Goal: Find specific page/section: Find specific page/section

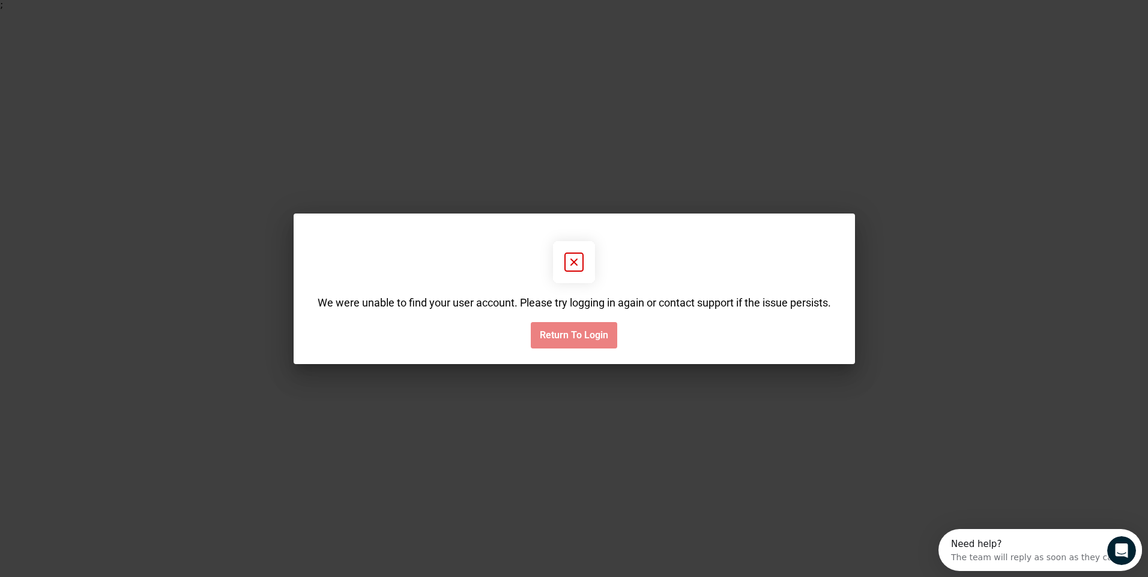
click at [580, 339] on span "Return to Login" at bounding box center [574, 336] width 68 height 12
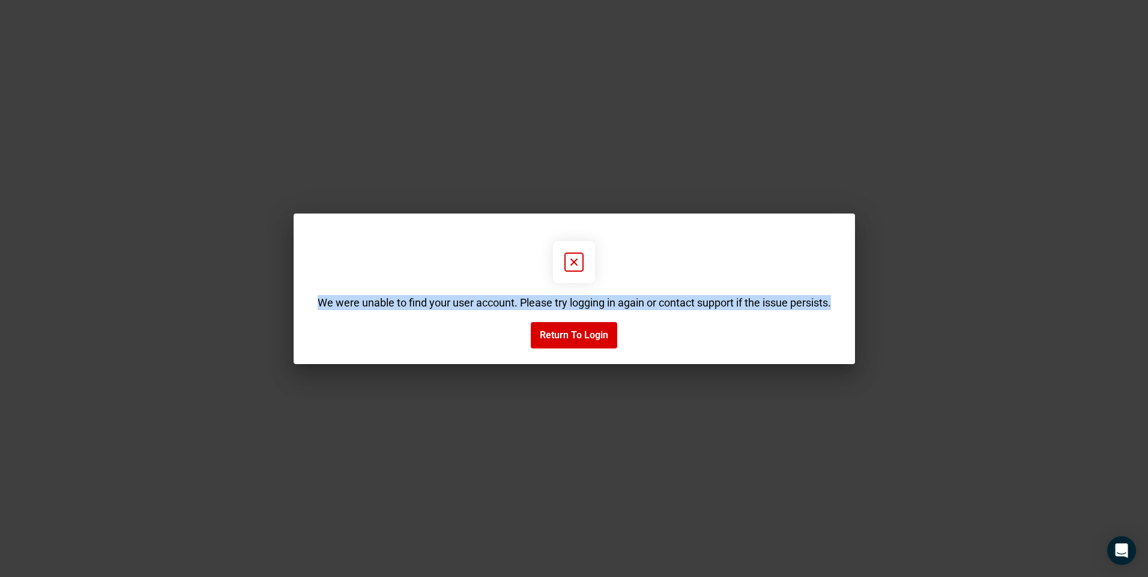
drag, startPoint x: 319, startPoint y: 304, endPoint x: 855, endPoint y: 304, distance: 536.7
click at [855, 304] on div "We were unable to find your user account. Please try logging in again or contac…" at bounding box center [574, 289] width 561 height 151
click at [576, 339] on span "Return to Login" at bounding box center [574, 336] width 68 height 12
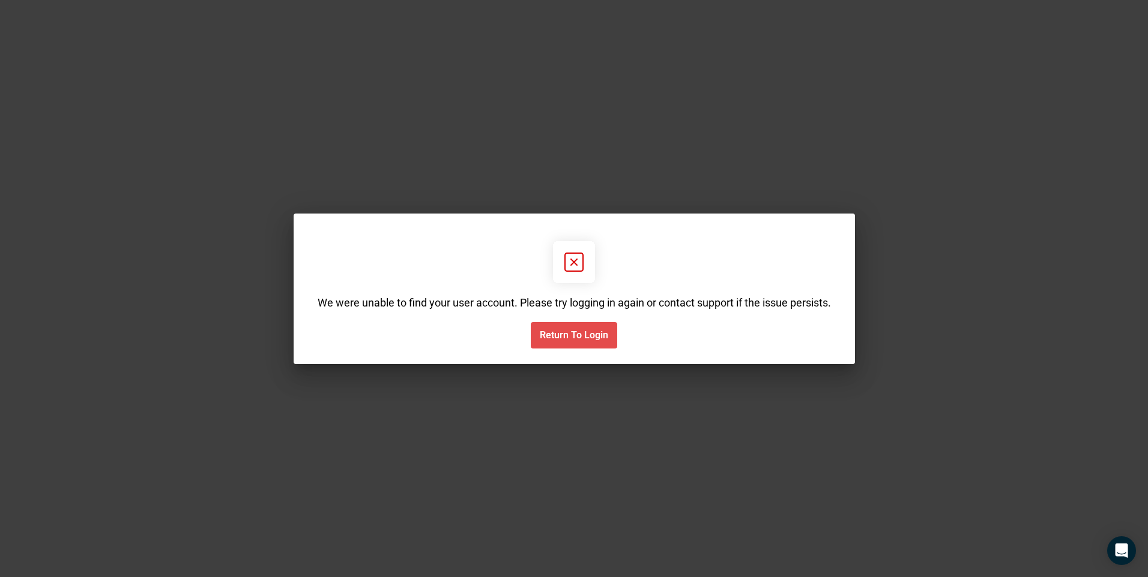
click at [556, 342] on button "Return to Login" at bounding box center [574, 335] width 86 height 26
click at [581, 260] on rect at bounding box center [574, 262] width 42 height 42
click at [582, 337] on span "Return to Login" at bounding box center [574, 336] width 68 height 12
click at [585, 333] on span "Return to Login" at bounding box center [574, 336] width 68 height 12
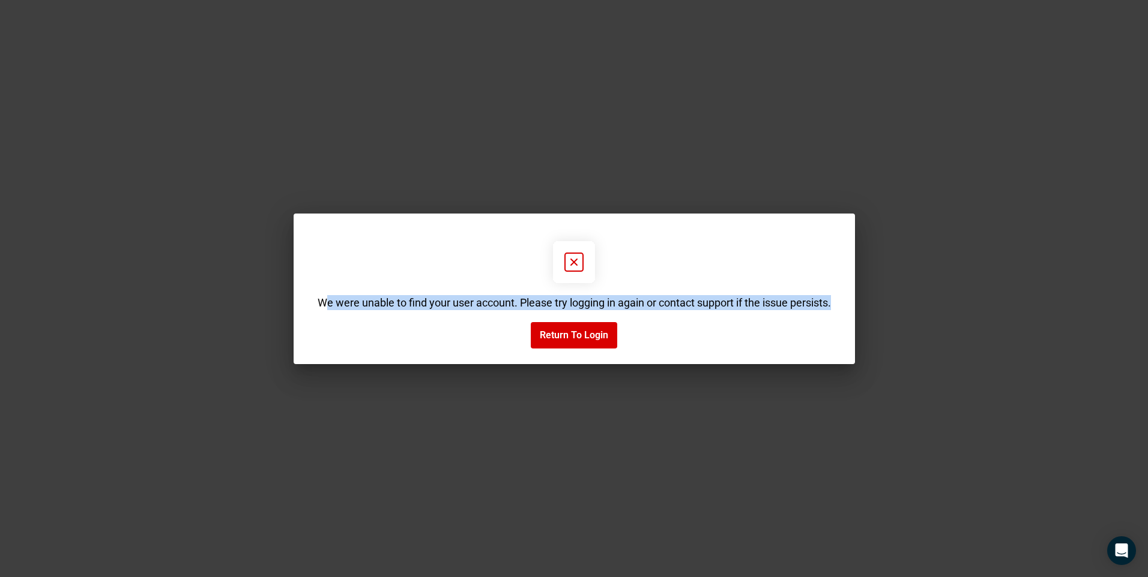
drag, startPoint x: 322, startPoint y: 301, endPoint x: 866, endPoint y: 301, distance: 543.3
click at [866, 301] on div "We were unable to find your user account. Please try logging in again or contac…" at bounding box center [574, 288] width 1148 height 577
click at [350, 298] on span "We were unable to find your user account. Please try logging in again or contac…" at bounding box center [574, 302] width 513 height 15
drag, startPoint x: 316, startPoint y: 302, endPoint x: 845, endPoint y: 302, distance: 529.5
click at [845, 302] on div "We were unable to find your user account. Please try logging in again or contac…" at bounding box center [574, 289] width 561 height 151
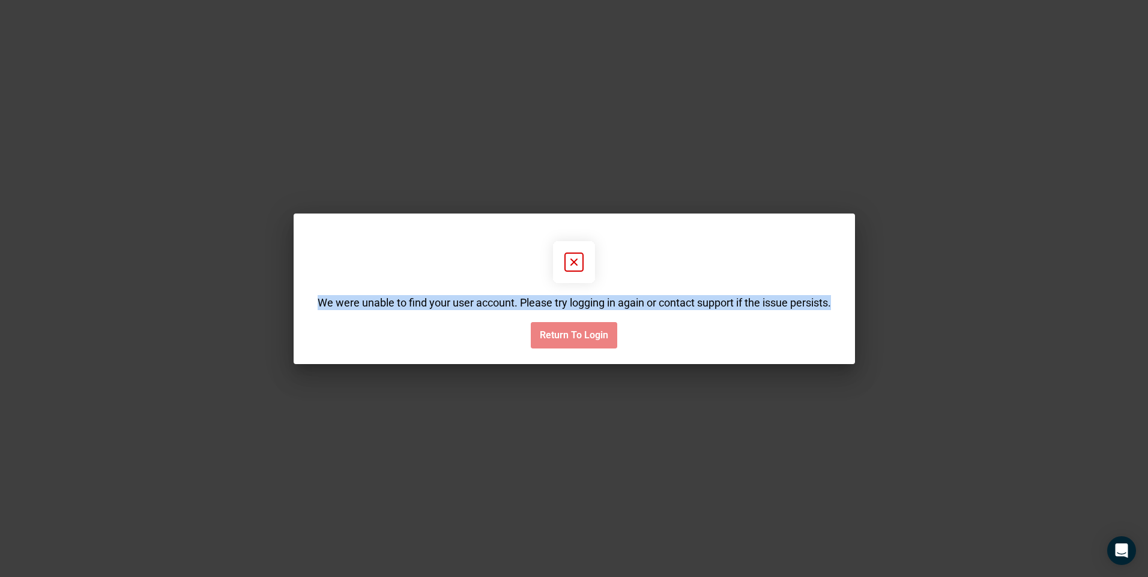
click at [575, 335] on span "Return to Login" at bounding box center [574, 336] width 68 height 12
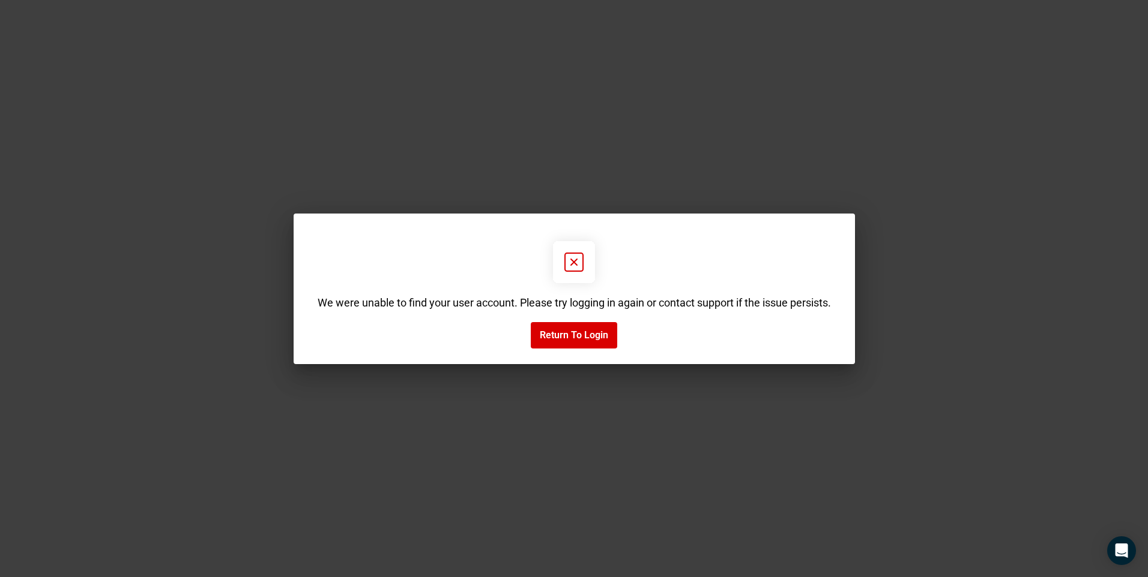
click at [994, 202] on div "We were unable to find your user account. Please try logging in again or contac…" at bounding box center [574, 288] width 1148 height 577
click at [576, 345] on button "Return to Login" at bounding box center [574, 335] width 86 height 26
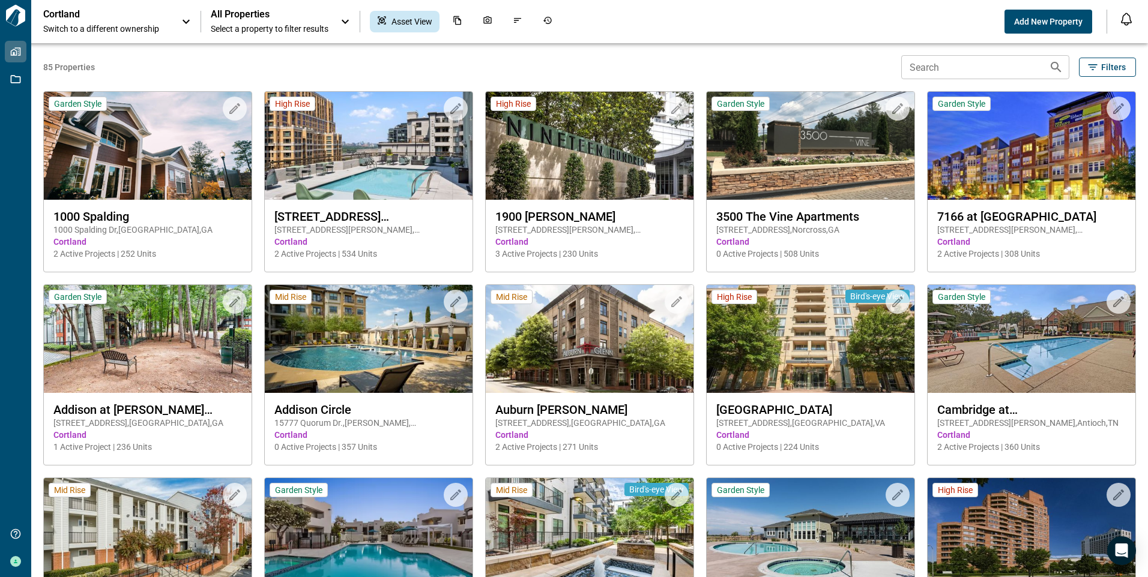
click at [571, 60] on div "85 Properties Search Search Filters" at bounding box center [589, 67] width 1093 height 24
click at [939, 69] on input "Search" at bounding box center [970, 67] width 138 height 24
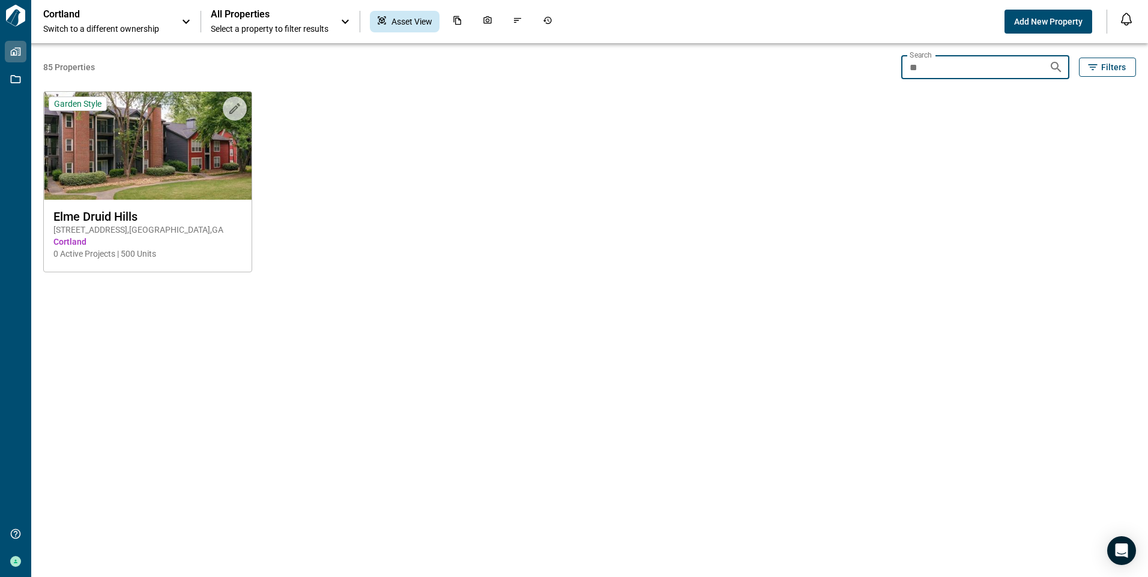
type input "*"
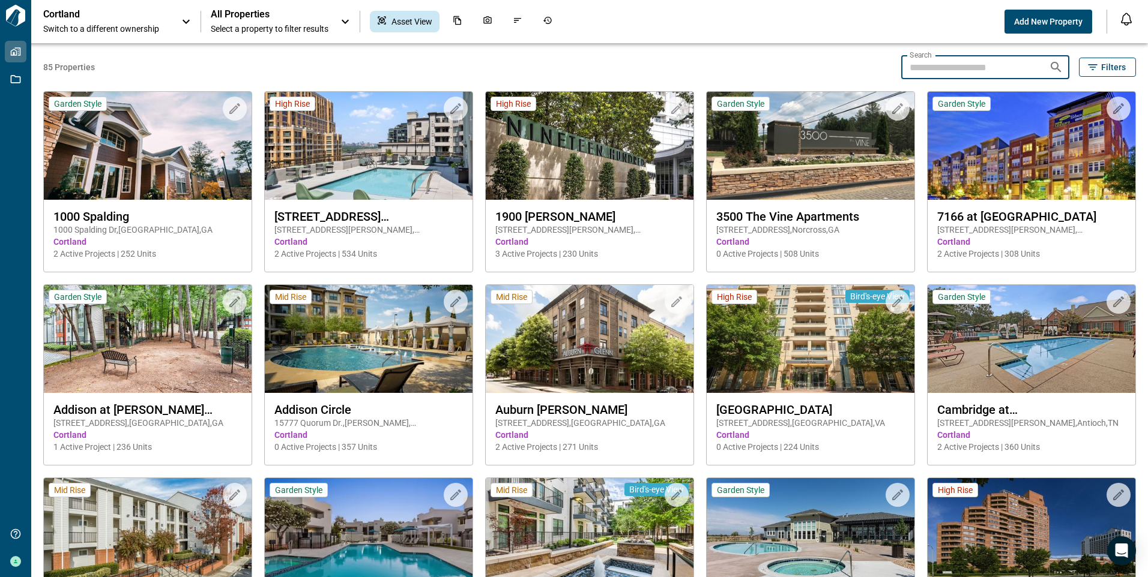
click at [830, 62] on span "85 Properties" at bounding box center [469, 67] width 853 height 12
click at [629, 64] on span "85 Properties" at bounding box center [469, 67] width 853 height 12
